Goal: Understand process/instructions: Learn about a topic

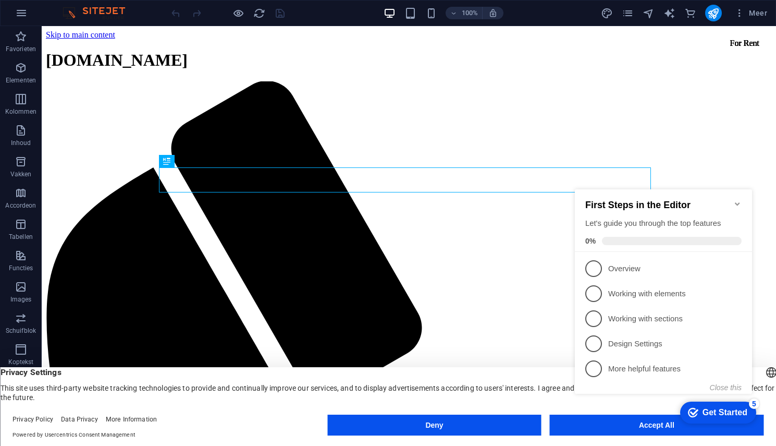
click div "checkmark Get Started 5 First Steps in the Editor Let's guide you through the t…"
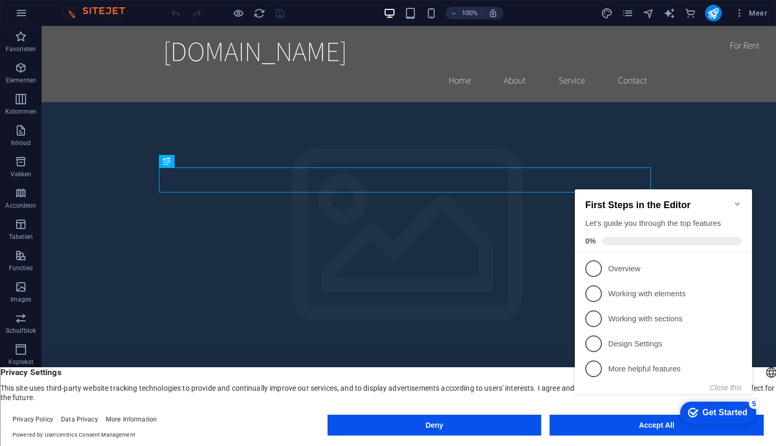
click div "checkmark Get Started 5 First Steps in the Editor Let's guide you through the t…"
click at [737, 365] on icon at bounding box center [738, 368] width 8 height 8
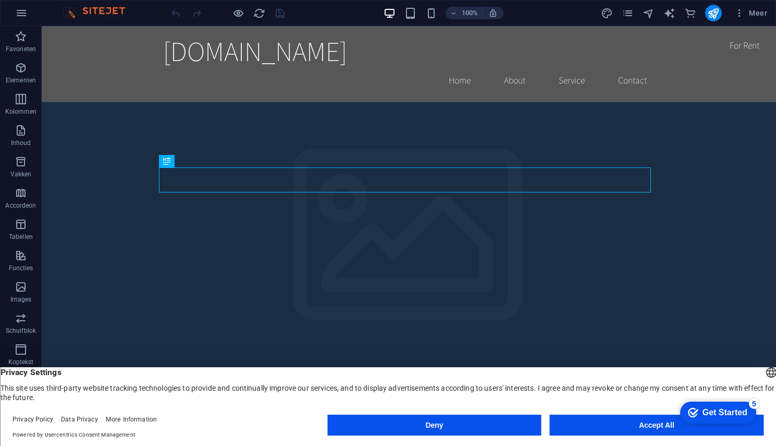
click at [716, 413] on div "Get Started" at bounding box center [725, 412] width 45 height 9
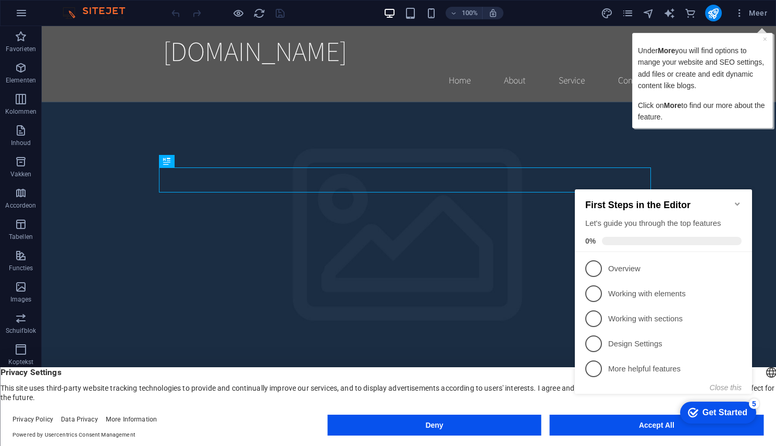
click at [737, 202] on icon "Minimize checklist" at bounding box center [738, 204] width 8 height 8
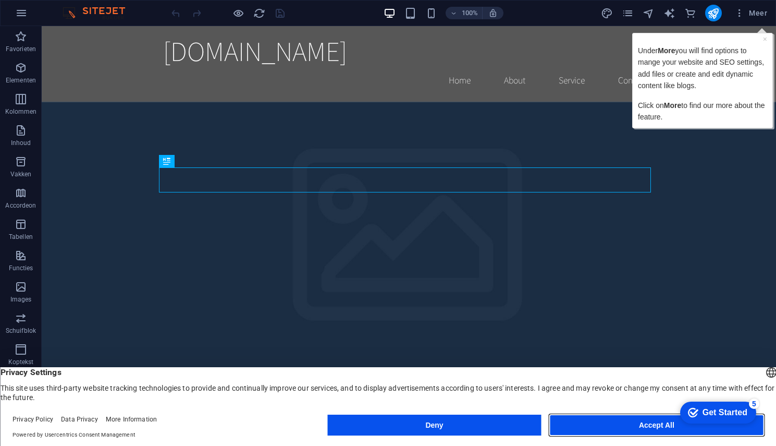
click at [599, 422] on button "Accept All" at bounding box center [657, 424] width 214 height 21
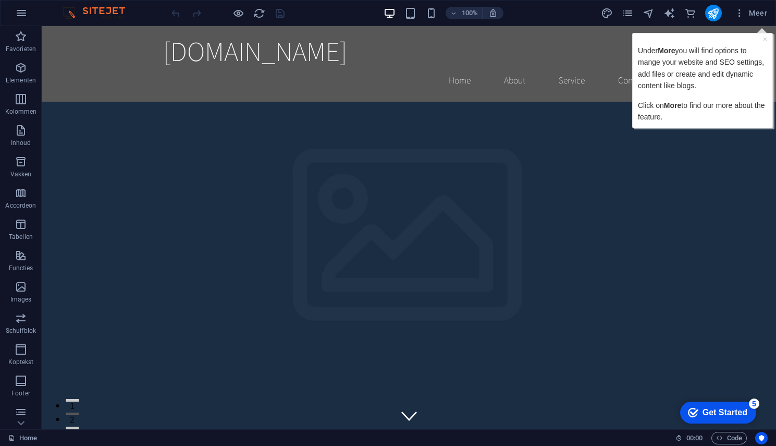
click at [104, 9] on img at bounding box center [99, 13] width 78 height 13
click at [72, 13] on img at bounding box center [99, 13] width 78 height 13
click at [67, 14] on img at bounding box center [99, 13] width 78 height 13
click at [767, 41] on div "× Under More you will find options to mange your website and SEO settings, add …" at bounding box center [703, 80] width 135 height 89
click at [765, 39] on link "×" at bounding box center [765, 39] width 4 height 8
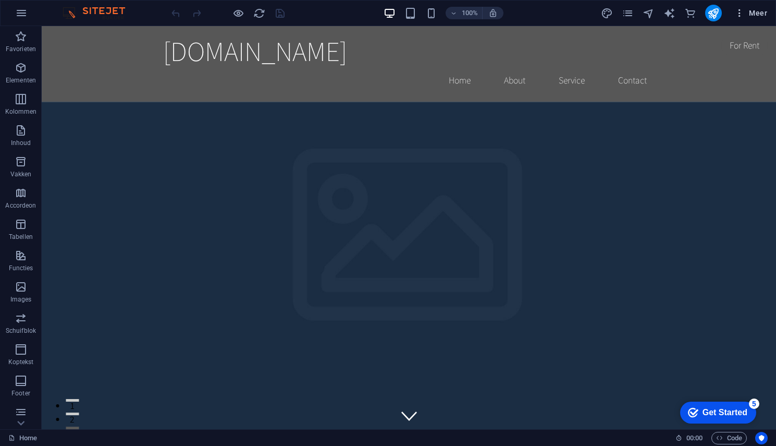
click at [757, 13] on span "Meer" at bounding box center [751, 13] width 33 height 10
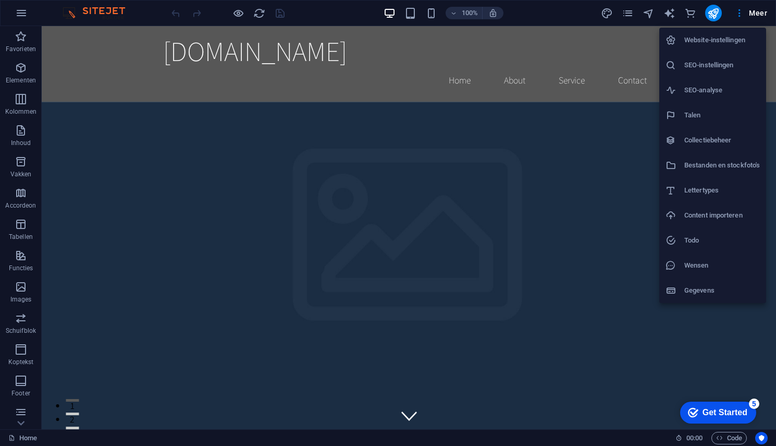
click at [729, 40] on h6 "Website-instellingen" at bounding box center [723, 40] width 76 height 13
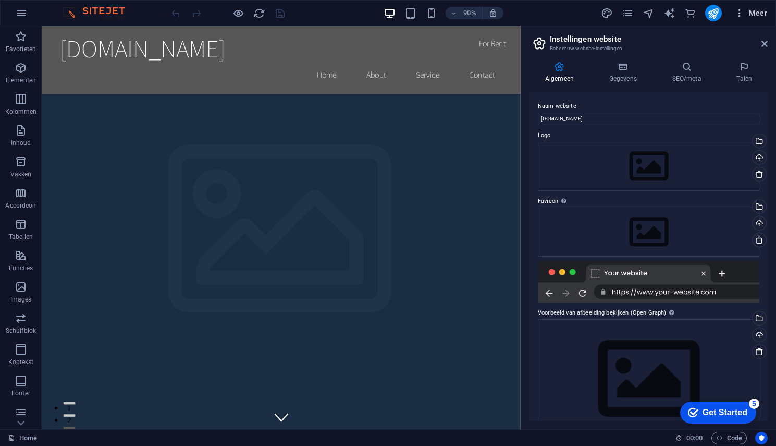
click at [753, 13] on span "Meer" at bounding box center [751, 13] width 33 height 10
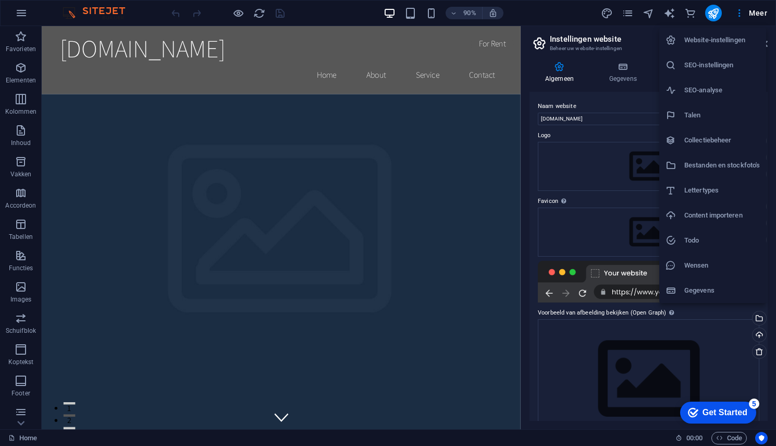
click at [716, 14] on div at bounding box center [388, 223] width 776 height 446
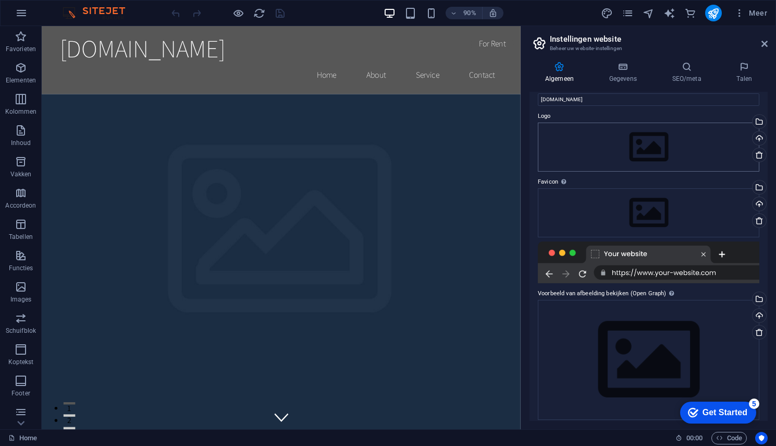
scroll to position [27, 0]
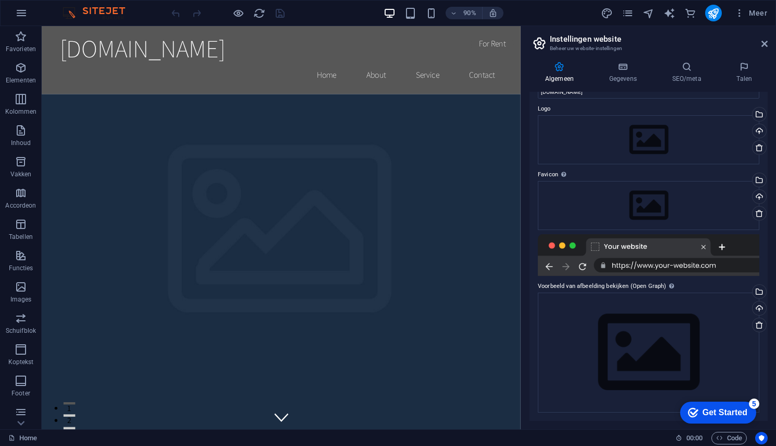
click at [733, 260] on div at bounding box center [649, 255] width 222 height 42
click at [721, 246] on div at bounding box center [649, 255] width 222 height 42
click at [700, 247] on div at bounding box center [649, 255] width 222 height 42
click at [544, 267] on div at bounding box center [649, 255] width 222 height 42
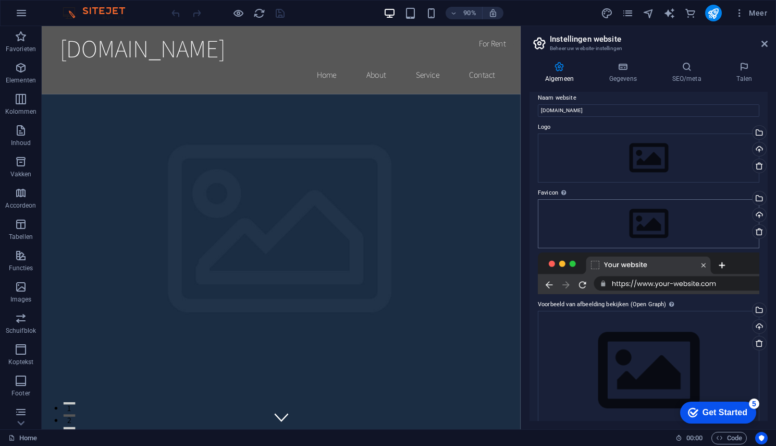
scroll to position [0, 0]
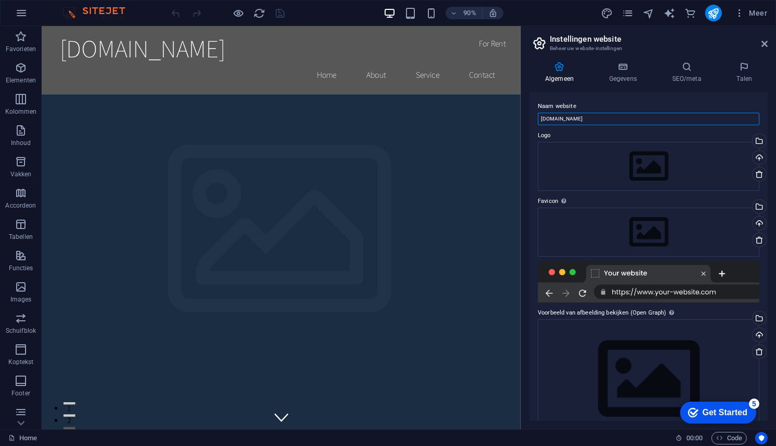
click at [616, 118] on input "[DOMAIN_NAME]" at bounding box center [649, 119] width 222 height 13
click at [625, 76] on h4 "Gegevens" at bounding box center [625, 73] width 63 height 22
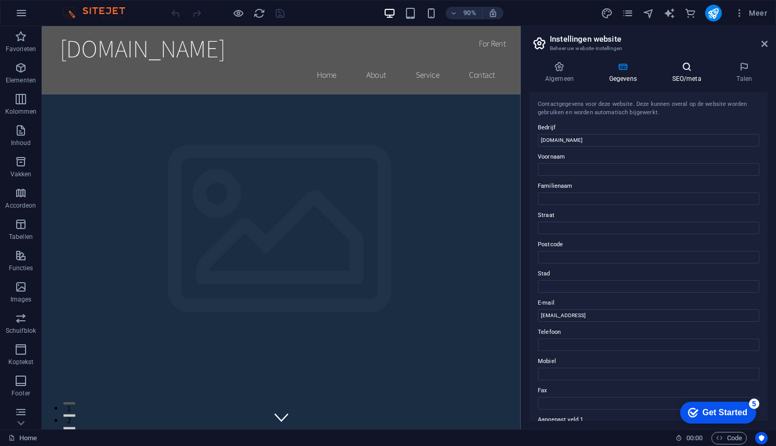
click at [692, 70] on icon at bounding box center [687, 67] width 60 height 10
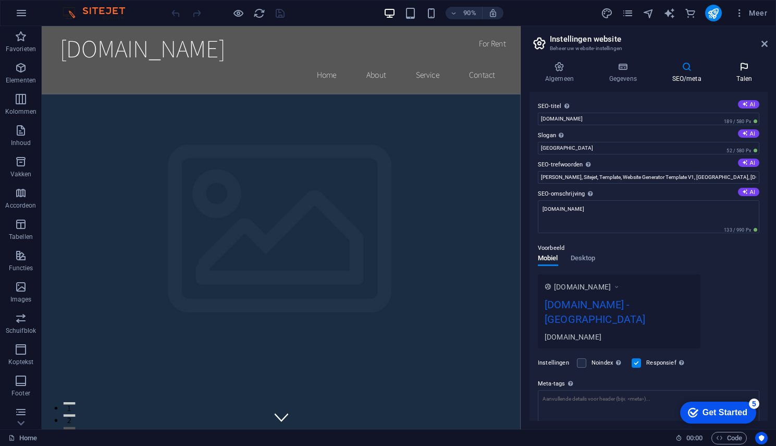
click at [746, 77] on h4 "Talen" at bounding box center [745, 73] width 46 height 22
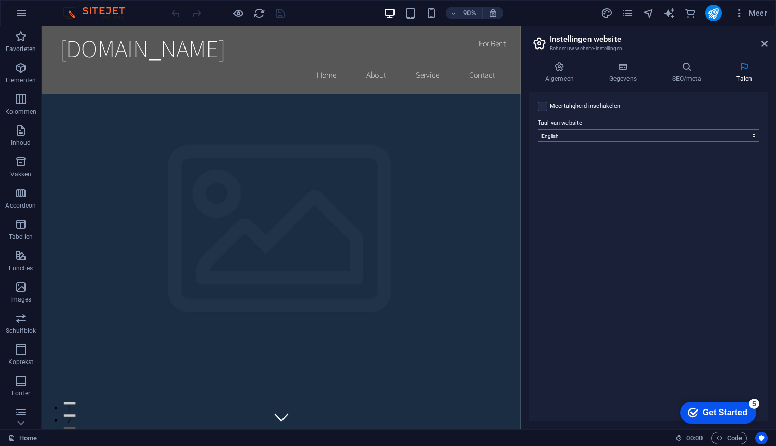
click at [754, 137] on select "Abkhazian Afar Afrikaans Akan [PERSON_NAME] Amharic Arabisch Aragonese Armenian…" at bounding box center [649, 135] width 222 height 13
click at [708, 108] on div "Meertaligheid inschakelen Om meertaligheid uit te schakelen, verwijder je alle …" at bounding box center [649, 106] width 222 height 13
click at [100, 10] on img at bounding box center [99, 13] width 78 height 13
click at [20, 13] on icon "button" at bounding box center [21, 13] width 13 height 13
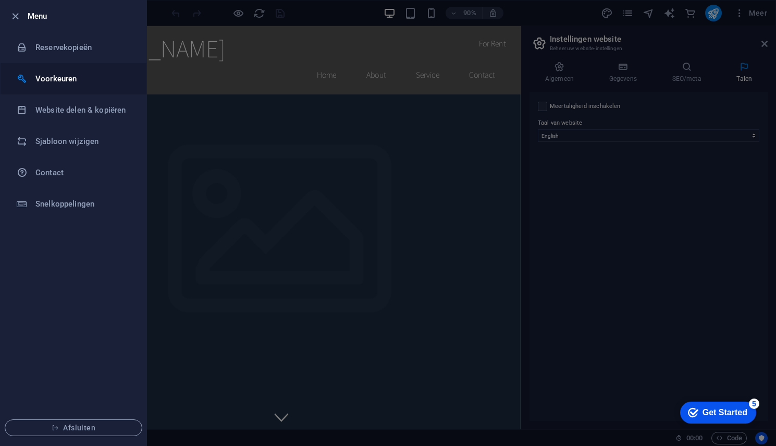
click at [44, 80] on h6 "Voorkeuren" at bounding box center [83, 78] width 96 height 13
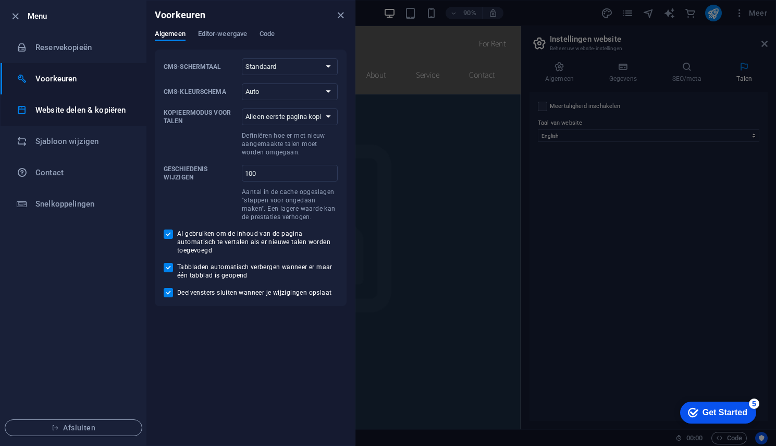
click at [57, 111] on h6 "Website delen & kopiëren" at bounding box center [83, 110] width 96 height 13
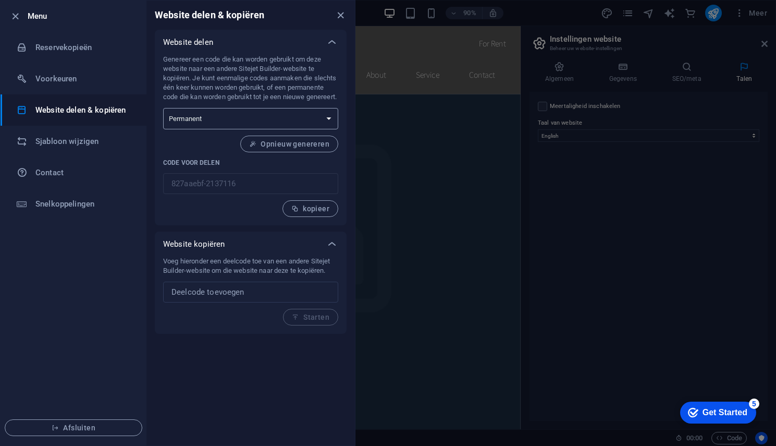
click at [331, 127] on select "Eenmalig Permanent" at bounding box center [250, 118] width 175 height 21
click at [330, 127] on select "Eenmalig Permanent" at bounding box center [250, 118] width 175 height 21
click at [68, 141] on h6 "Sjabloon wijzigen" at bounding box center [83, 141] width 96 height 13
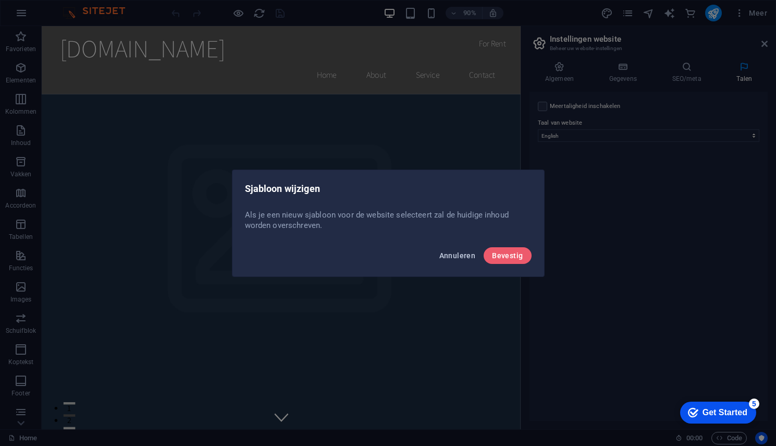
click at [459, 252] on span "Annuleren" at bounding box center [458, 255] width 36 height 8
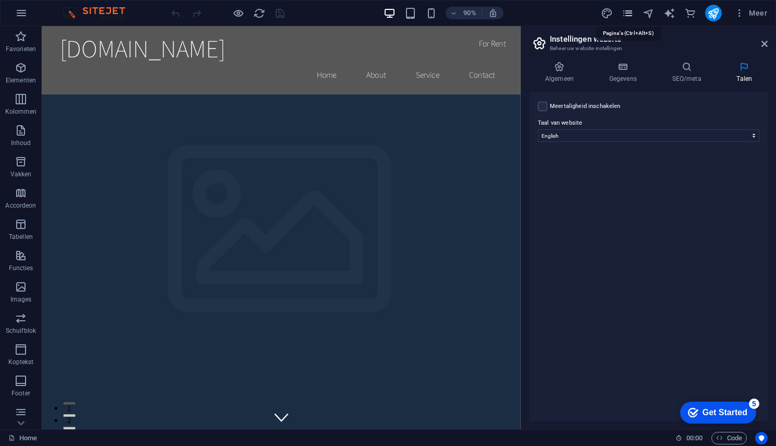
click at [628, 15] on icon "pages" at bounding box center [628, 13] width 12 height 12
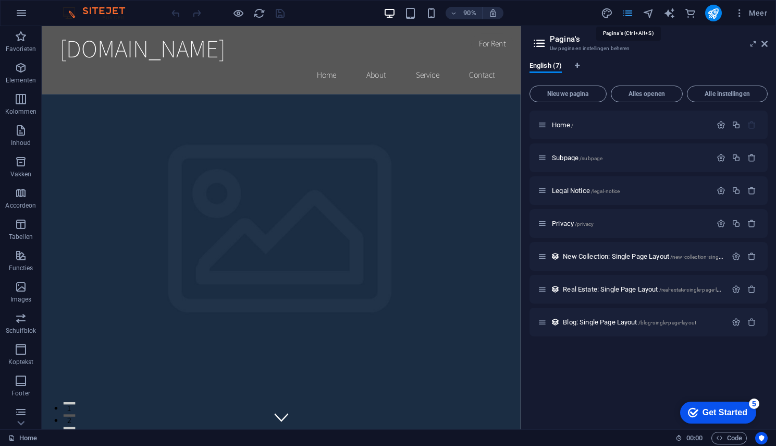
click at [628, 15] on icon "pages" at bounding box center [628, 13] width 12 height 12
click at [741, 12] on icon "button" at bounding box center [740, 13] width 10 height 10
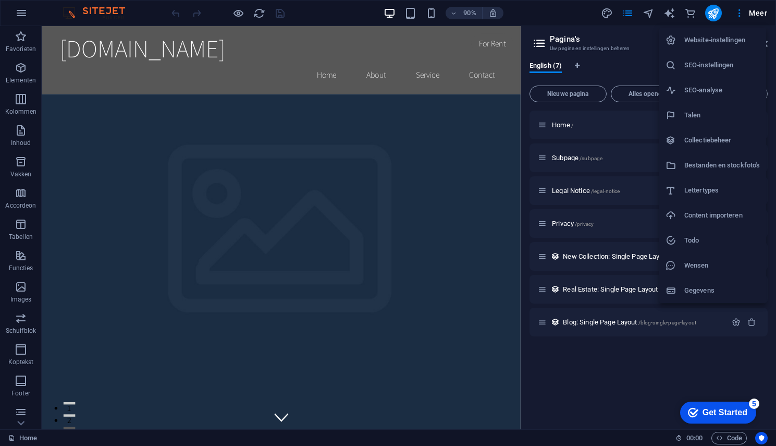
click at [703, 290] on h6 "Gegevens" at bounding box center [723, 290] width 76 height 13
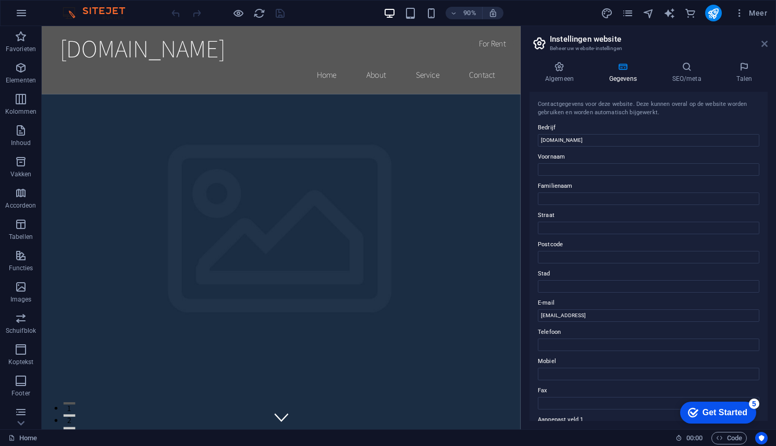
click at [765, 46] on icon at bounding box center [765, 44] width 6 height 8
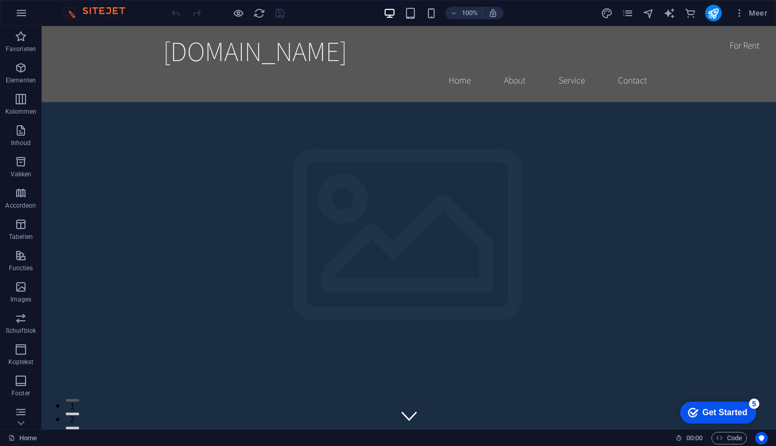
click at [714, 410] on div "Get Started" at bounding box center [725, 412] width 45 height 9
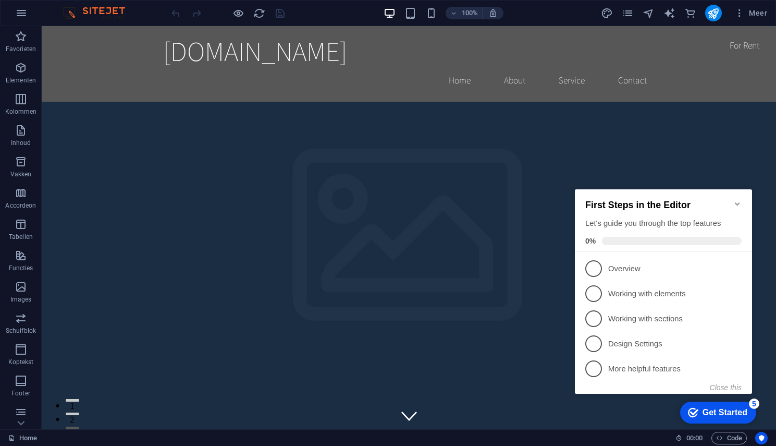
click at [651, 364] on p "More helpful features - incomplete" at bounding box center [670, 368] width 125 height 11
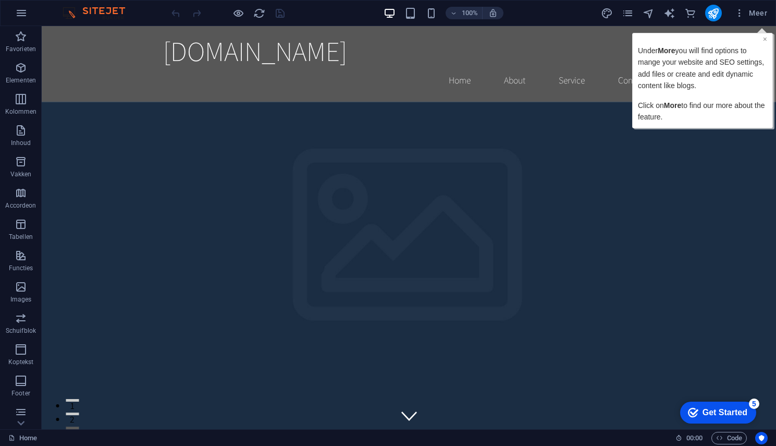
drag, startPoint x: 764, startPoint y: 40, endPoint x: 1339, endPoint y: 94, distance: 577.7
click at [764, 40] on link "×" at bounding box center [765, 39] width 4 height 8
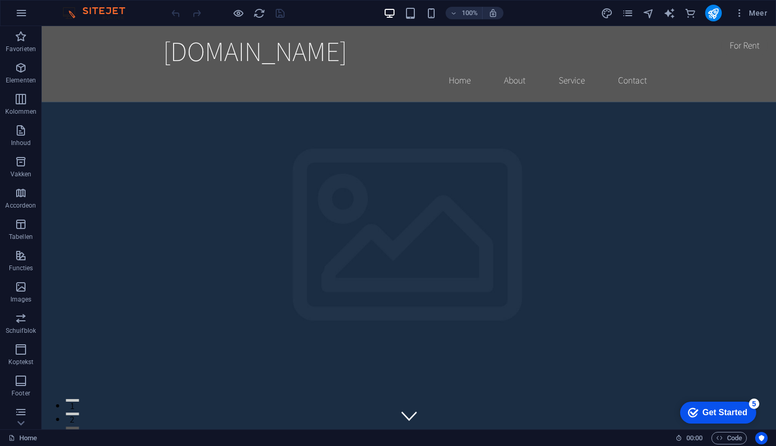
drag, startPoint x: 728, startPoint y: 413, endPoint x: 829, endPoint y: 570, distance: 186.3
click at [728, 414] on div "Get Started" at bounding box center [725, 412] width 45 height 9
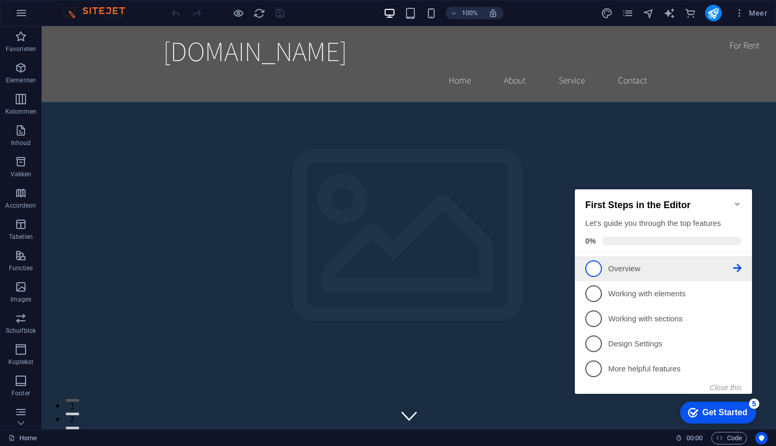
click at [592, 265] on span "1" at bounding box center [594, 268] width 17 height 17
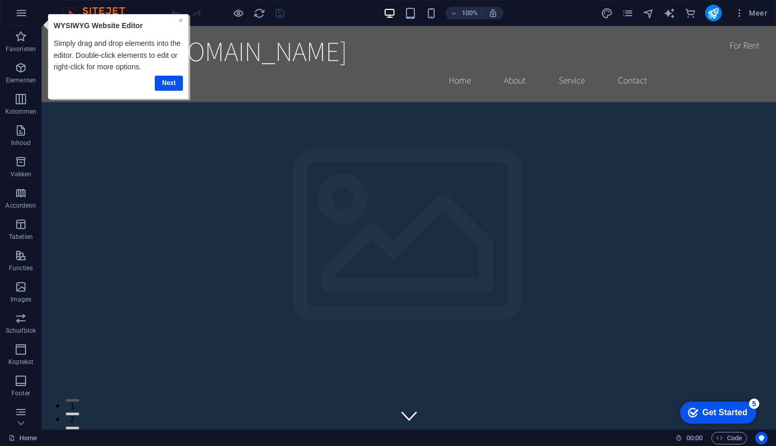
click at [179, 21] on link "×" at bounding box center [180, 20] width 4 height 8
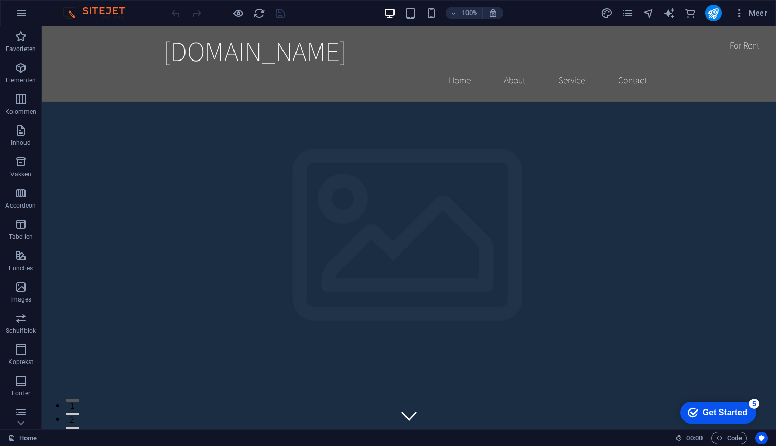
drag, startPoint x: 712, startPoint y: 404, endPoint x: 812, endPoint y: 560, distance: 185.5
click at [711, 404] on div "checkmark Get Started 5" at bounding box center [718, 412] width 76 height 22
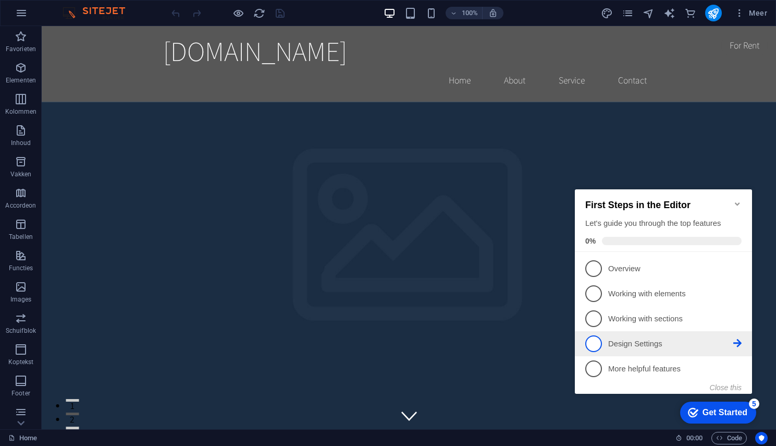
click at [640, 342] on p "Design Settings - incomplete" at bounding box center [670, 343] width 125 height 11
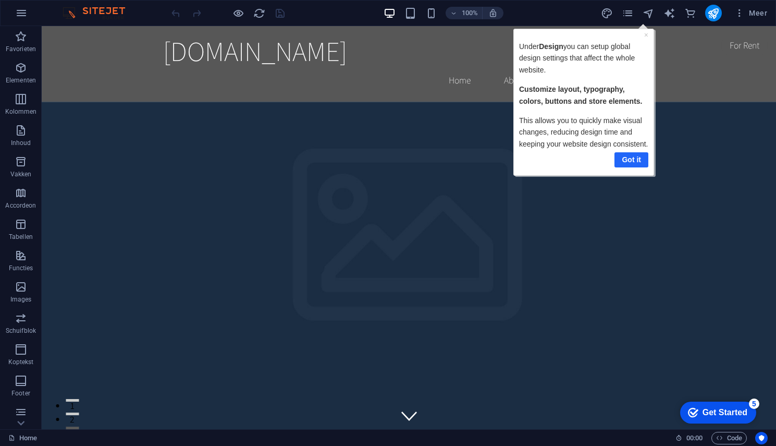
click at [635, 160] on link "Got it" at bounding box center [631, 159] width 34 height 15
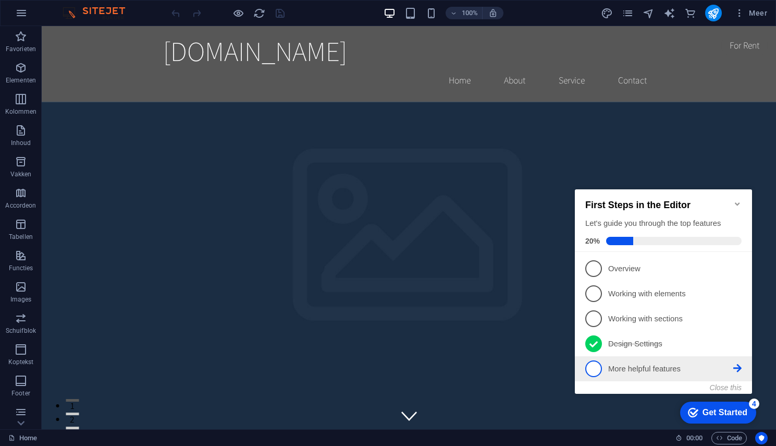
click at [591, 366] on span "5" at bounding box center [594, 368] width 17 height 17
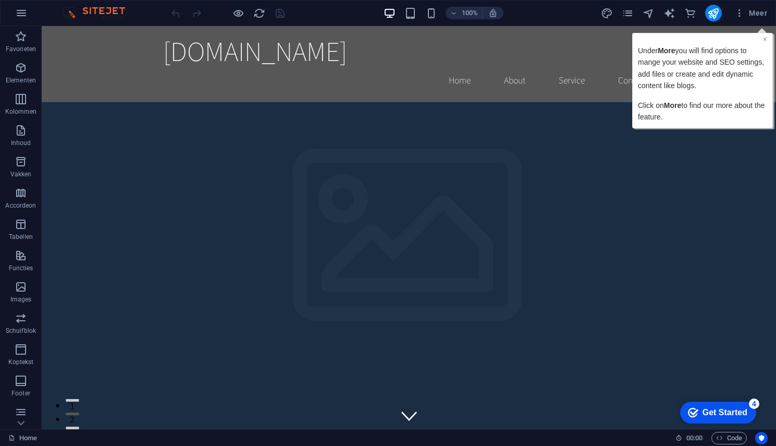
drag, startPoint x: 766, startPoint y: 40, endPoint x: 1356, endPoint y: 40, distance: 589.7
click at [766, 40] on link "×" at bounding box center [765, 39] width 4 height 8
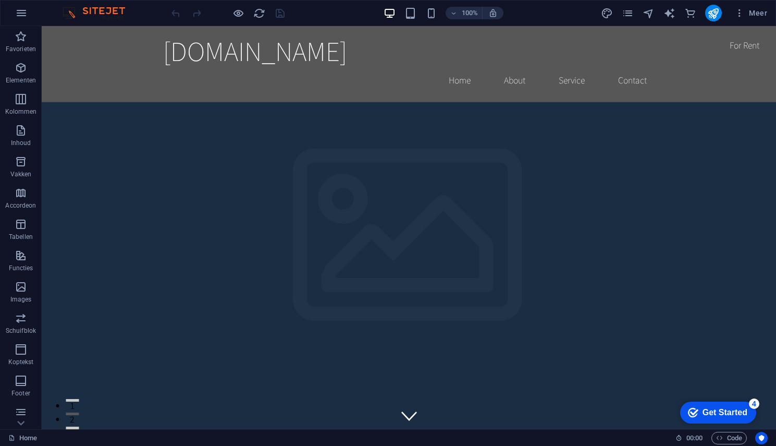
click at [728, 409] on div "Get Started" at bounding box center [725, 412] width 45 height 9
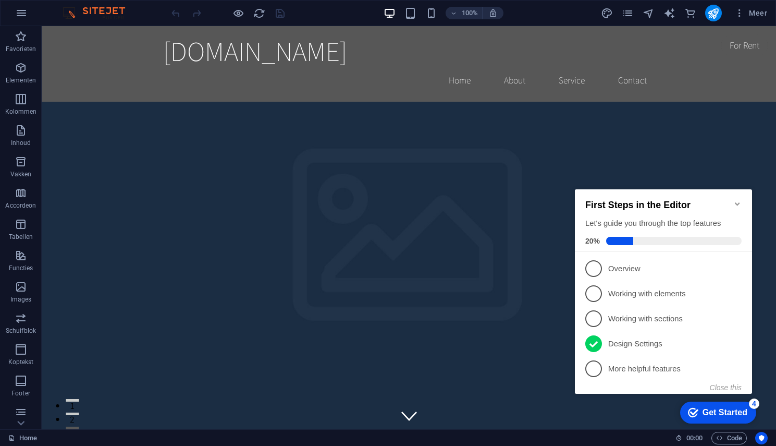
click at [737, 202] on icon "Minimize checklist" at bounding box center [737, 203] width 5 height 3
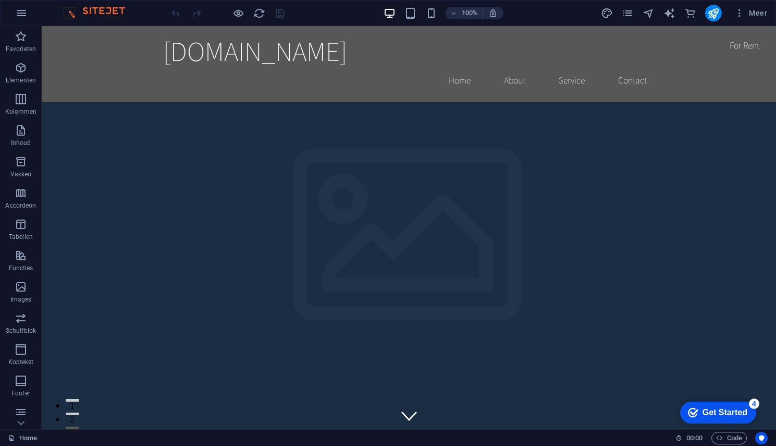
click html "checkmark Get Started 4 First Steps in the Editor Let's guide you through the t…"
click at [101, 9] on img at bounding box center [99, 13] width 78 height 13
click at [23, 12] on icon "button" at bounding box center [21, 13] width 13 height 13
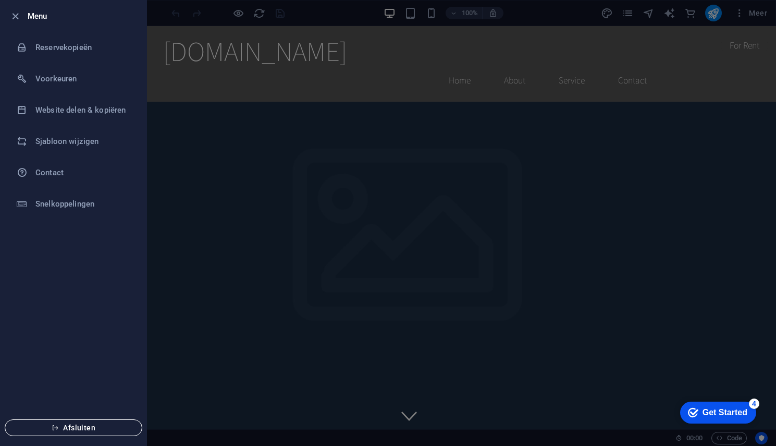
click at [75, 423] on span "Afsluiten" at bounding box center [74, 427] width 120 height 8
